Goal: Information Seeking & Learning: Learn about a topic

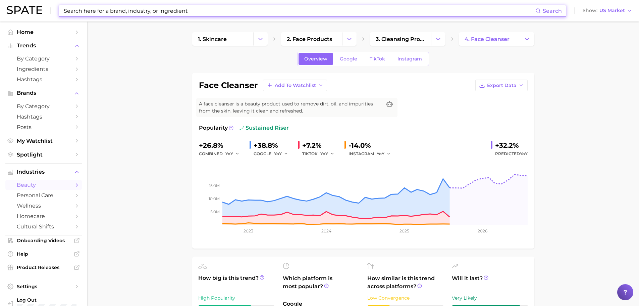
click at [122, 15] on input at bounding box center [299, 10] width 472 height 11
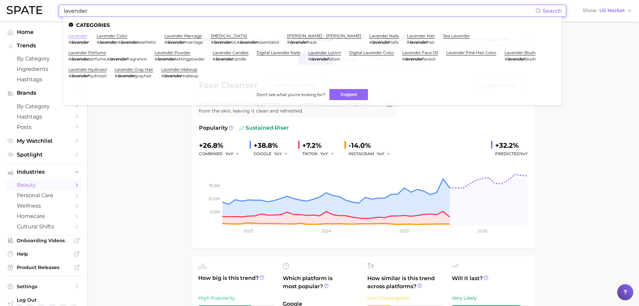
type input "lavender"
click at [77, 38] on link "lavender" at bounding box center [77, 35] width 19 height 5
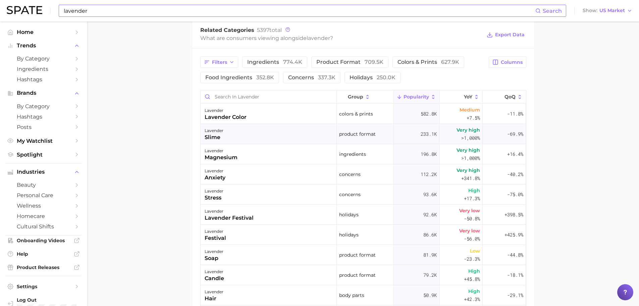
scroll to position [335, 0]
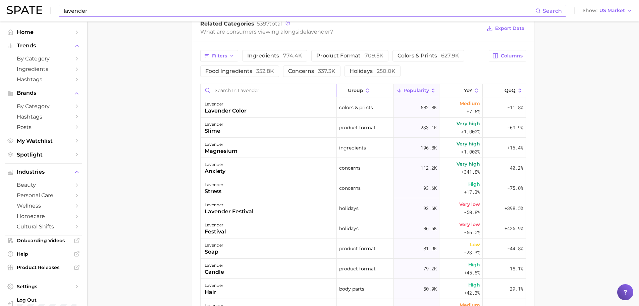
click at [231, 93] on input "Search in lavender" at bounding box center [269, 90] width 136 height 13
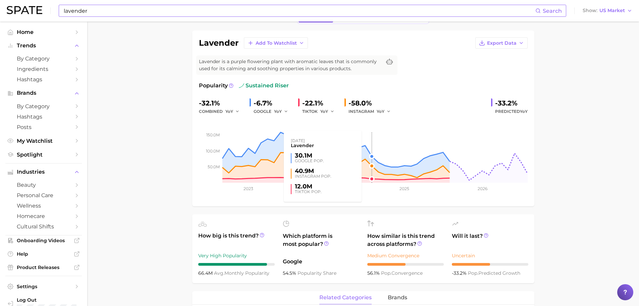
scroll to position [0, 0]
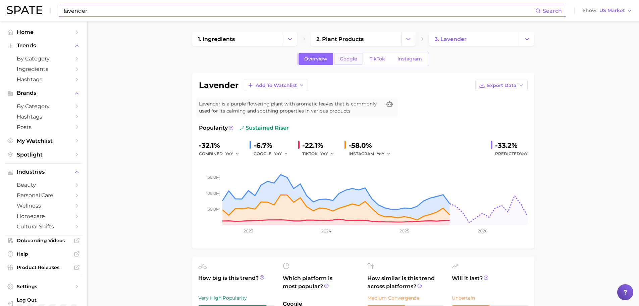
type input "lotion"
click at [356, 60] on span "Google" at bounding box center [348, 59] width 17 height 6
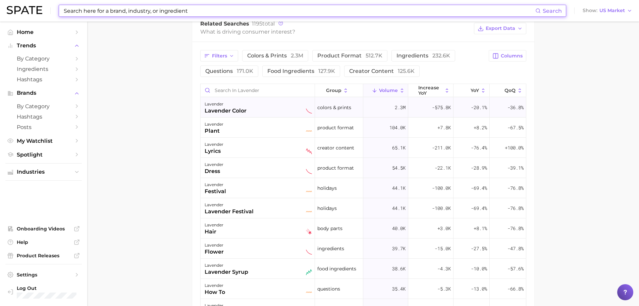
scroll to position [339, 0]
click at [228, 92] on input "Search in lavender" at bounding box center [258, 90] width 114 height 13
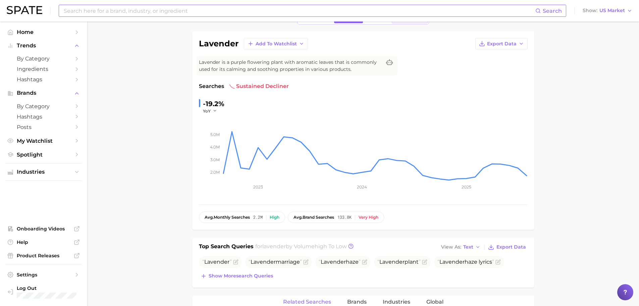
scroll to position [0, 0]
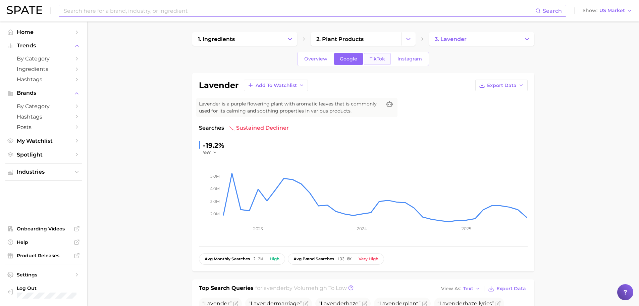
type input "lotion"
click at [372, 53] on link "TikTok" at bounding box center [377, 59] width 27 height 12
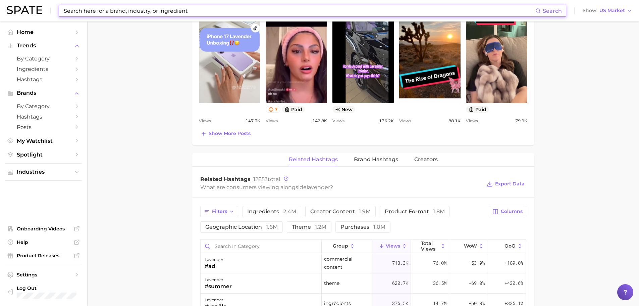
scroll to position [470, 0]
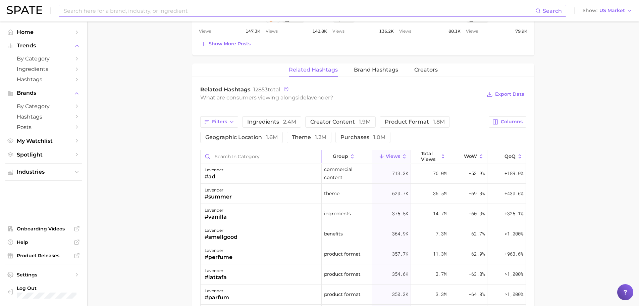
click at [225, 157] on input "Search in category" at bounding box center [261, 156] width 121 height 13
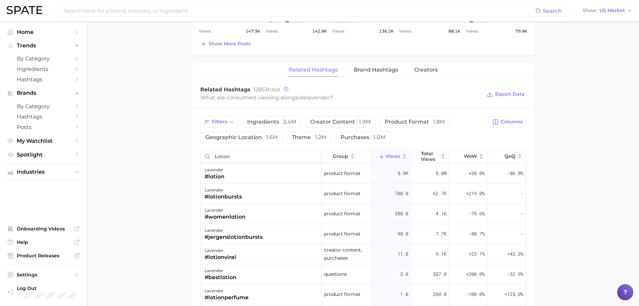
click at [226, 158] on input "lotion" at bounding box center [261, 156] width 121 height 13
type input "vanilla"
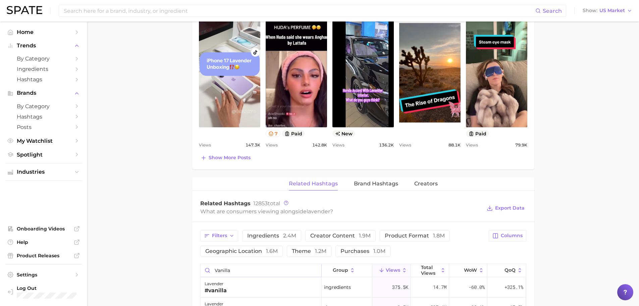
scroll to position [268, 0]
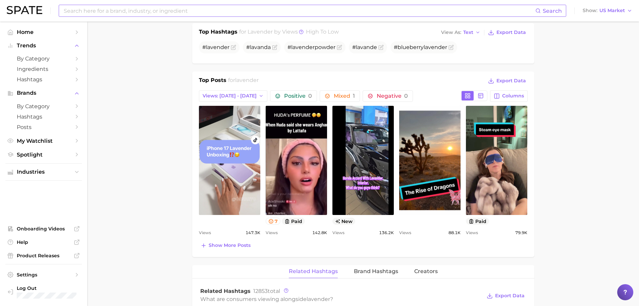
click at [96, 16] on div "Search" at bounding box center [312, 11] width 507 height 12
click at [104, 15] on input at bounding box center [299, 10] width 472 height 11
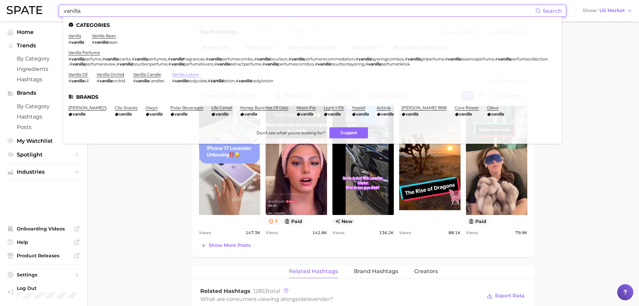
type input "vanilla"
click at [191, 76] on link "vanilla lotion" at bounding box center [185, 74] width 27 height 5
